Goal: Task Accomplishment & Management: Manage account settings

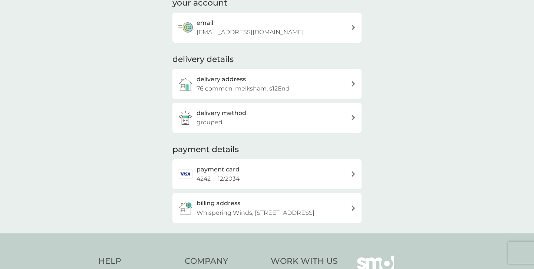
scroll to position [64, 0]
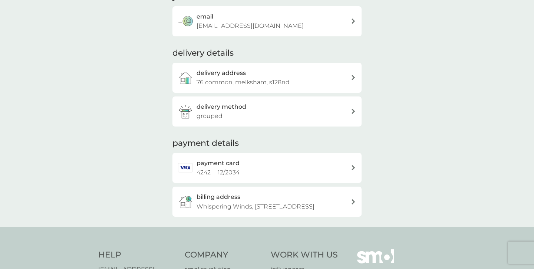
click at [224, 114] on div "delivery method grouped" at bounding box center [273, 111] width 154 height 19
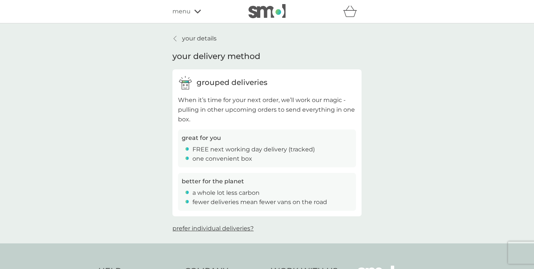
click at [209, 229] on span "prefer individual deliveries?" at bounding box center [212, 228] width 81 height 7
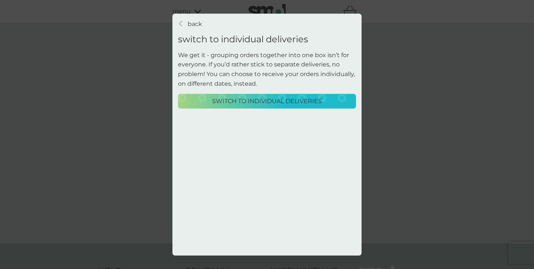
click at [197, 23] on p "back" at bounding box center [194, 24] width 14 height 10
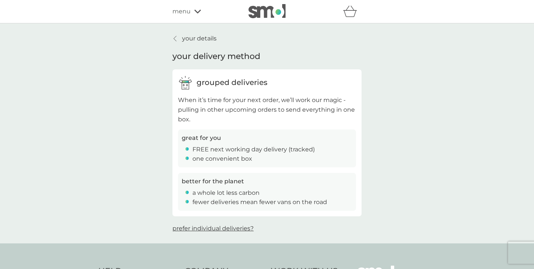
click at [194, 40] on p "your details" at bounding box center [199, 39] width 34 height 10
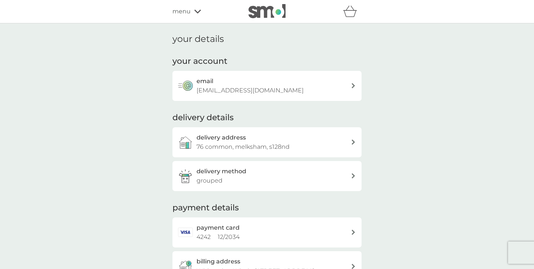
click at [199, 13] on icon at bounding box center [197, 11] width 7 height 4
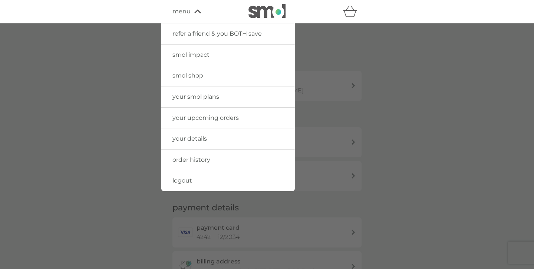
click at [189, 113] on link "your upcoming orders" at bounding box center [227, 117] width 133 height 21
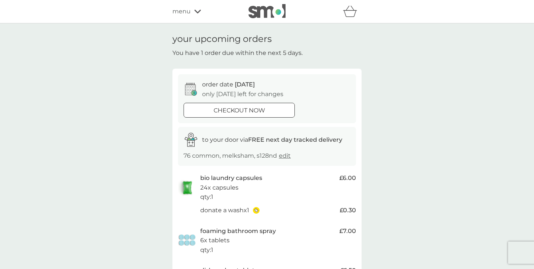
click at [192, 10] on div "menu" at bounding box center [203, 12] width 63 height 10
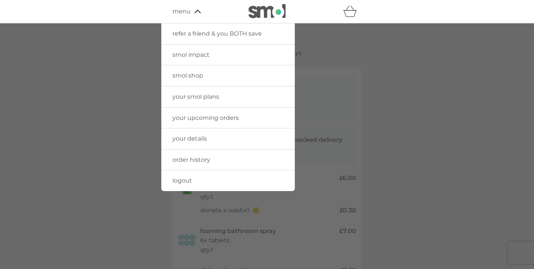
click at [192, 96] on span "your smol plans" at bounding box center [195, 96] width 47 height 7
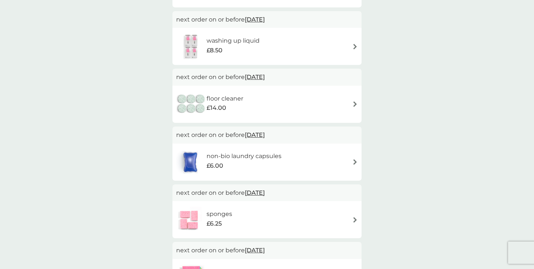
scroll to position [351, 0]
